Goal: Register for event/course

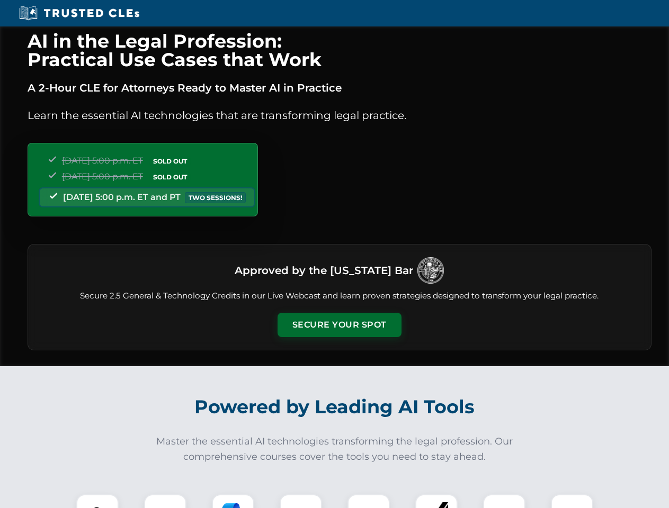
click at [339, 325] on button "Secure Your Spot" at bounding box center [339, 325] width 124 height 24
click at [97, 501] on img at bounding box center [97, 515] width 31 height 31
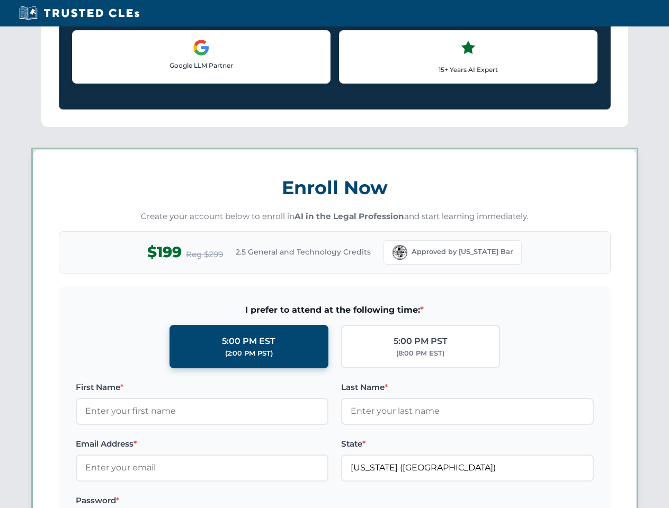
click at [233, 501] on label "Password *" at bounding box center [202, 500] width 252 height 13
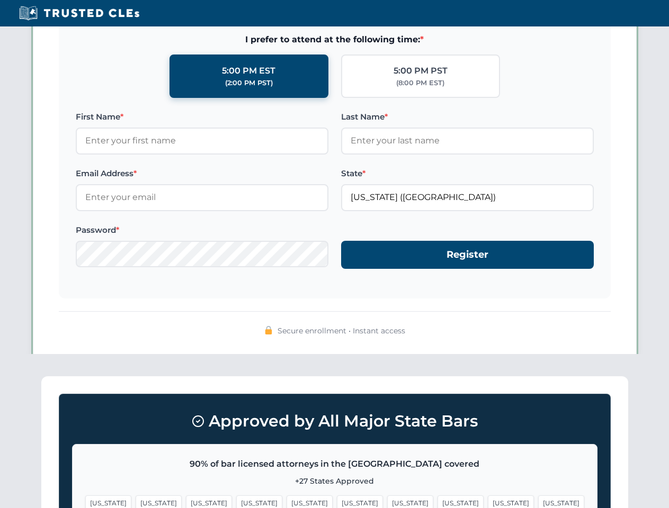
click at [488, 501] on span "[US_STATE]" at bounding box center [511, 502] width 46 height 15
